Goal: Information Seeking & Learning: Learn about a topic

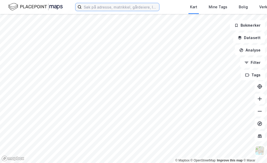
click at [120, 3] on input at bounding box center [120, 7] width 77 height 8
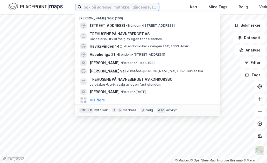
paste input "Karmøy-119/698"
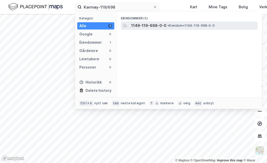
click at [172, 25] on span "• Eiendom • 1149-119-698-0-0" at bounding box center [190, 26] width 47 height 4
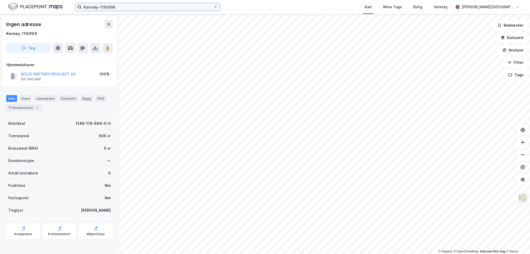
click at [109, 6] on input "Karmøy-119/698" at bounding box center [148, 7] width 132 height 8
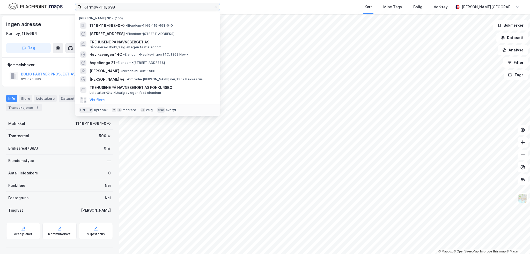
drag, startPoint x: 112, startPoint y: 7, endPoint x: 17, endPoint y: 11, distance: 94.6
click at [17, 11] on div "Karmøy-119/698 Nylige søk [PHONE_NUMBER] • Eiendom • 1149-119-698-0-0 [STREET_A…" at bounding box center [265, 7] width 530 height 14
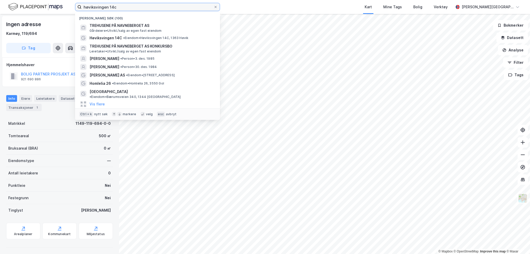
type input "høviksvingen 14c"
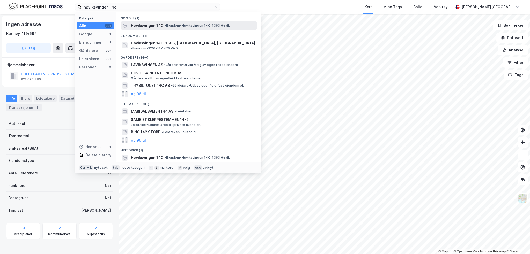
click at [225, 28] on div "Høviksvingen 14C • Eiendom • [STREET_ADDRESS]" at bounding box center [193, 26] width 125 height 6
